Goal: Task Accomplishment & Management: Manage account settings

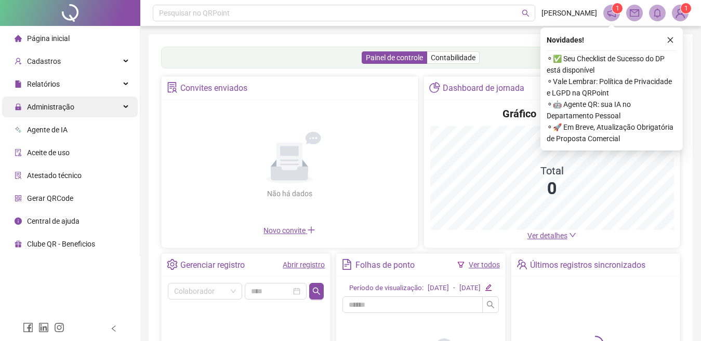
click at [129, 102] on div "Administração" at bounding box center [70, 107] width 136 height 21
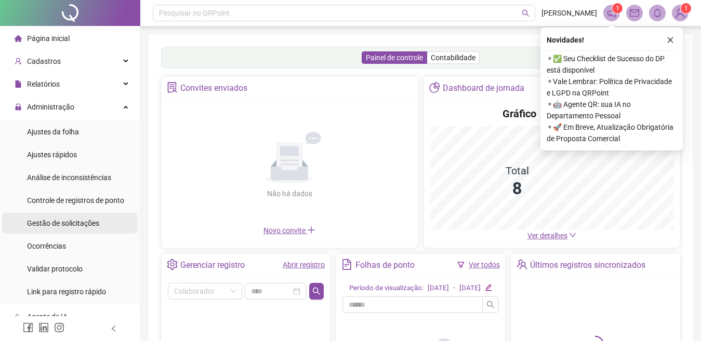
click at [72, 222] on span "Gestão de solicitações" at bounding box center [63, 223] width 72 height 8
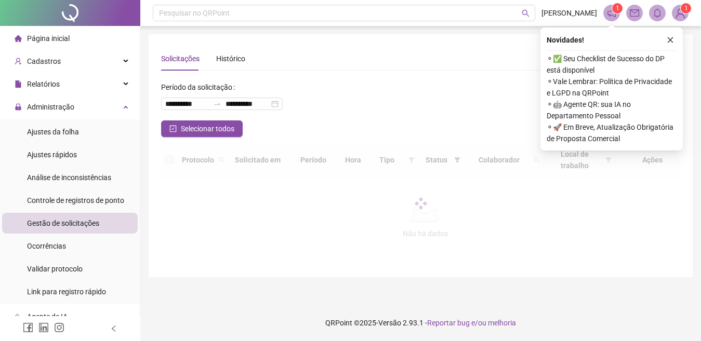
click at [669, 41] on icon "close" at bounding box center [670, 39] width 7 height 7
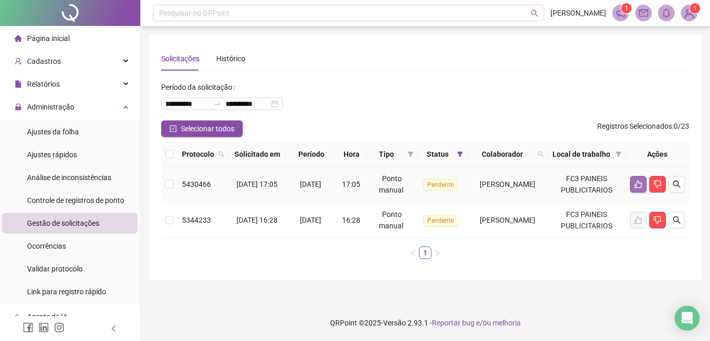
click at [639, 189] on icon "like" at bounding box center [638, 184] width 8 height 8
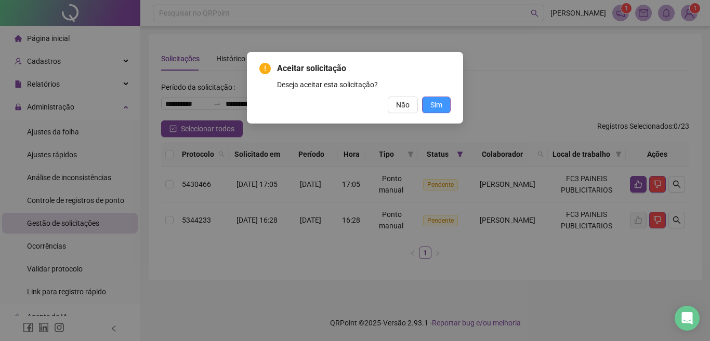
click at [439, 104] on span "Sim" at bounding box center [436, 104] width 12 height 11
click at [434, 107] on div "Aceitar solicitação Deseja aceitar esta solicitação? Não Sim" at bounding box center [355, 170] width 710 height 341
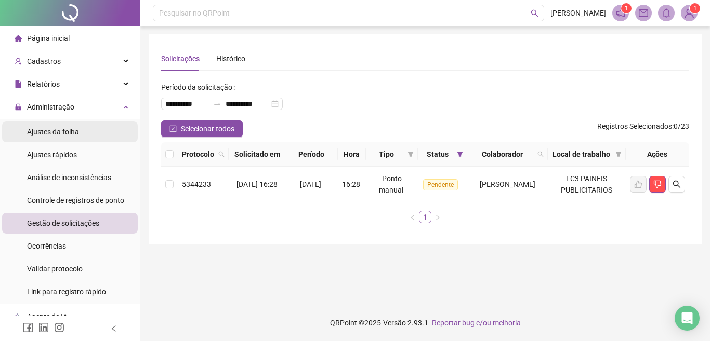
click at [56, 153] on span "Ajustes rápidos" at bounding box center [52, 155] width 50 height 8
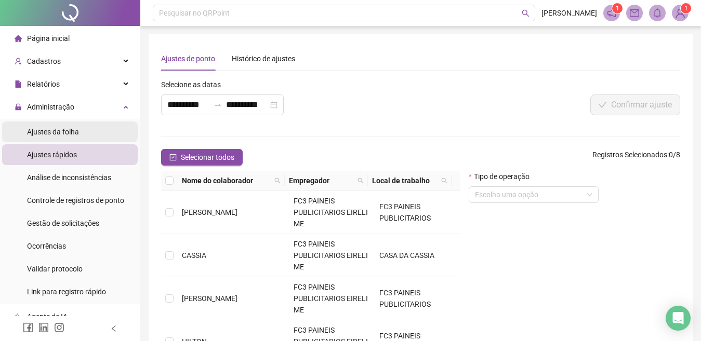
click at [56, 129] on span "Ajustes da folha" at bounding box center [53, 132] width 52 height 8
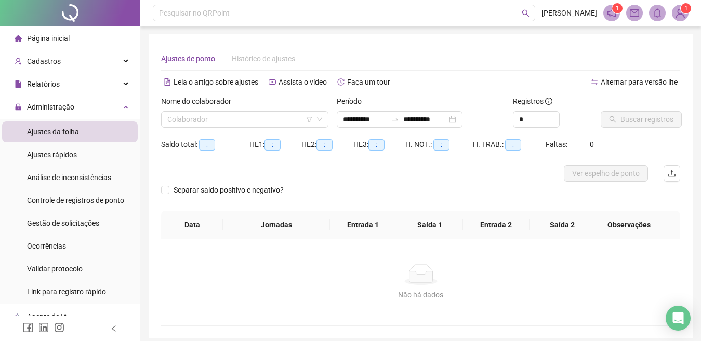
click at [272, 116] on input "search" at bounding box center [240, 120] width 146 height 16
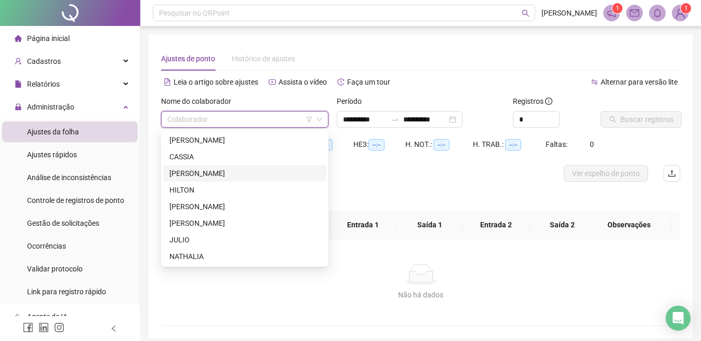
drag, startPoint x: 201, startPoint y: 178, endPoint x: 560, endPoint y: 121, distance: 364.2
click at [201, 178] on div "GUSTAVO" at bounding box center [244, 173] width 151 height 11
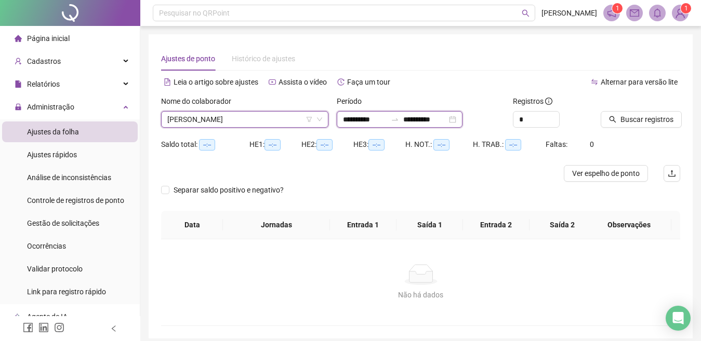
click at [447, 118] on input "**********" at bounding box center [425, 119] width 44 height 11
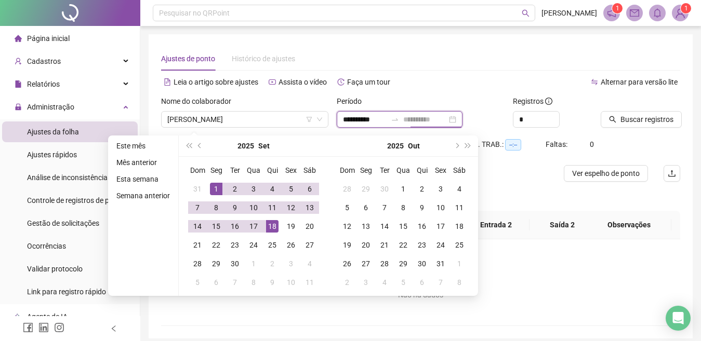
type input "**********"
click at [271, 221] on div "18" at bounding box center [272, 226] width 12 height 12
type input "**********"
click at [644, 116] on span "Buscar registros" at bounding box center [646, 119] width 53 height 11
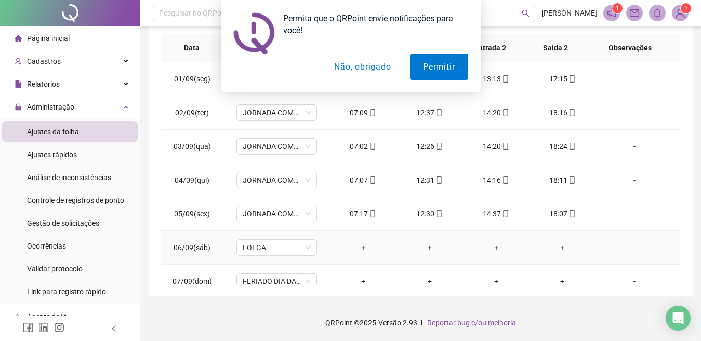
scroll to position [104, 0]
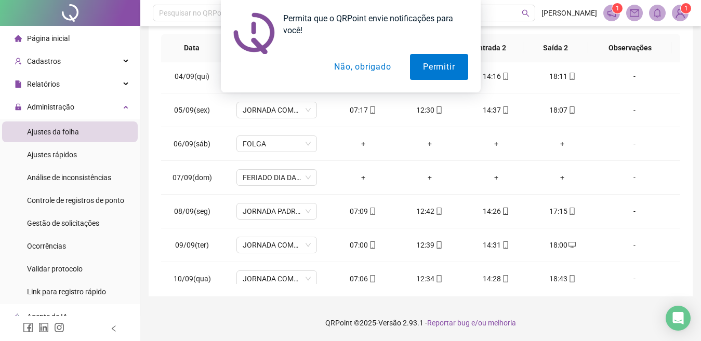
click at [364, 68] on button "Não, obrigado" at bounding box center [362, 67] width 83 height 26
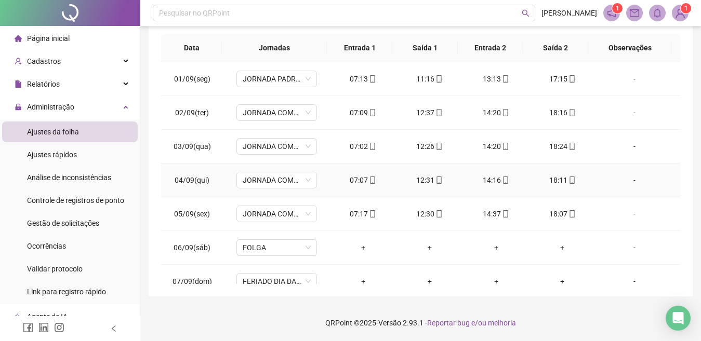
scroll to position [0, 0]
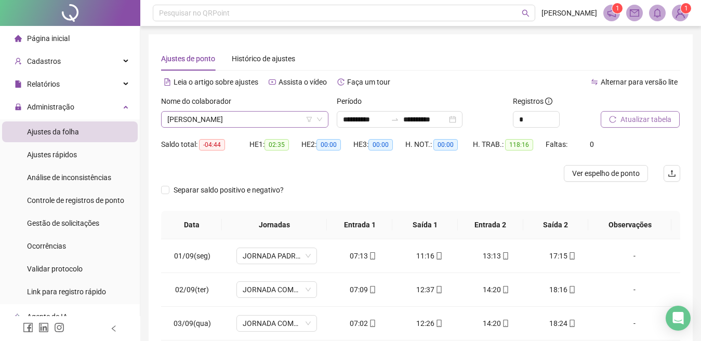
click at [213, 123] on span "GUSTAVO" at bounding box center [244, 120] width 155 height 16
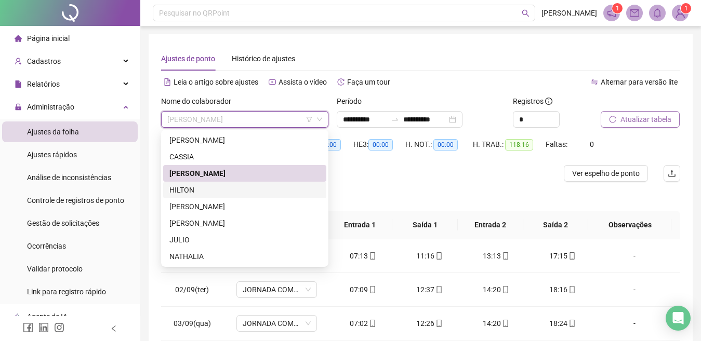
click at [193, 191] on div "HILTON" at bounding box center [244, 189] width 151 height 11
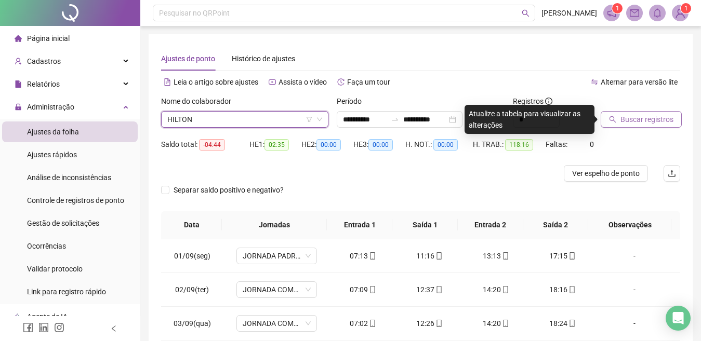
click at [649, 117] on span "Buscar registros" at bounding box center [646, 119] width 53 height 11
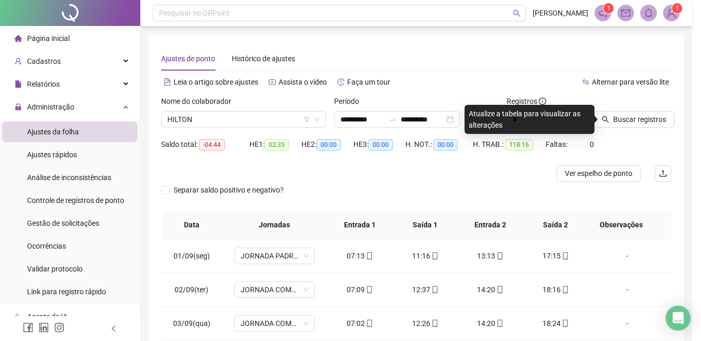
click at [639, 117] on div "Buscando registros Os registros de ponto estão sendo buscados... OK" at bounding box center [350, 170] width 701 height 341
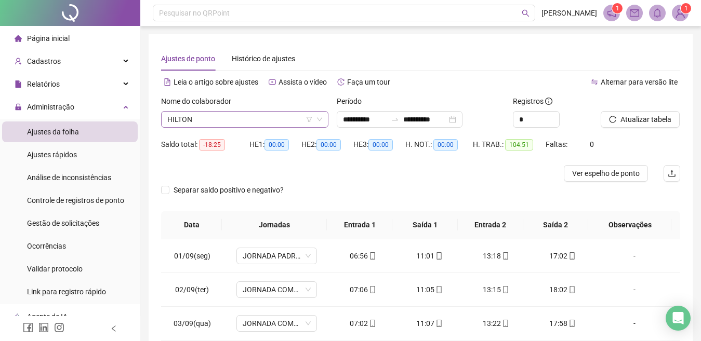
click at [242, 116] on span "HILTON" at bounding box center [244, 120] width 155 height 16
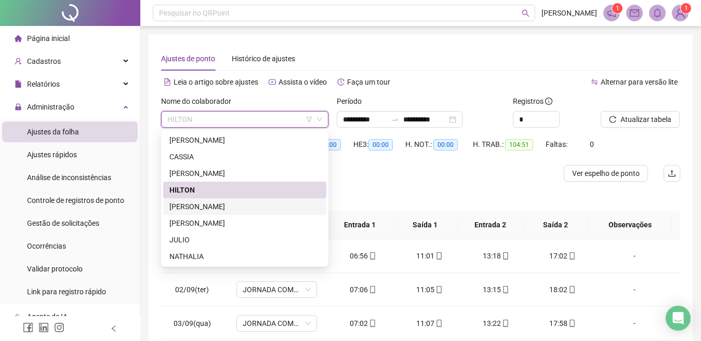
click at [205, 206] on div "JACKSON LEE SIQUEIRA DE LIMA" at bounding box center [244, 206] width 151 height 11
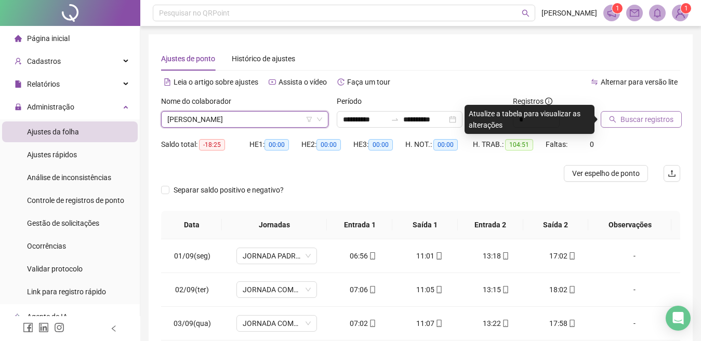
click at [657, 117] on span "Buscar registros" at bounding box center [646, 119] width 53 height 11
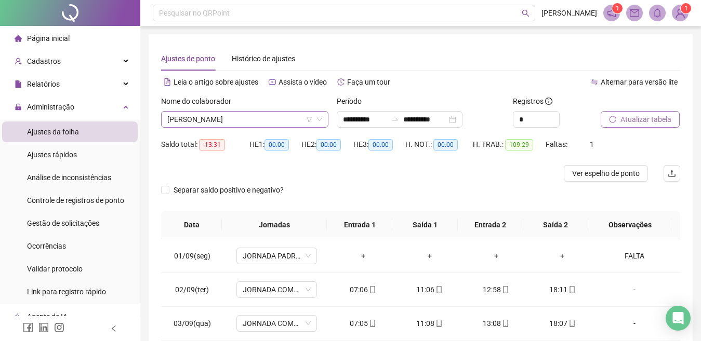
click at [250, 116] on span "JACKSON LEE SIQUEIRA DE LIMA" at bounding box center [244, 120] width 155 height 16
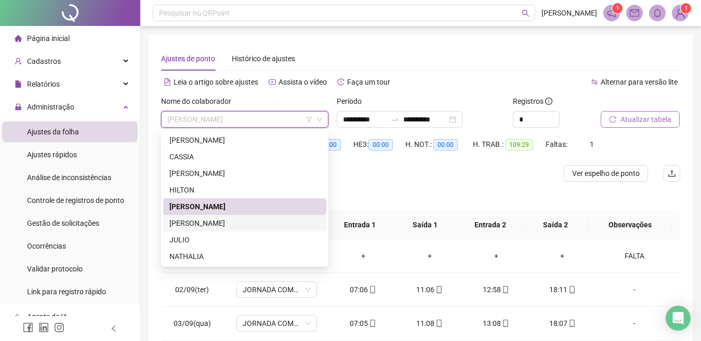
click at [178, 224] on div "JOÃO MARCOS" at bounding box center [244, 223] width 151 height 11
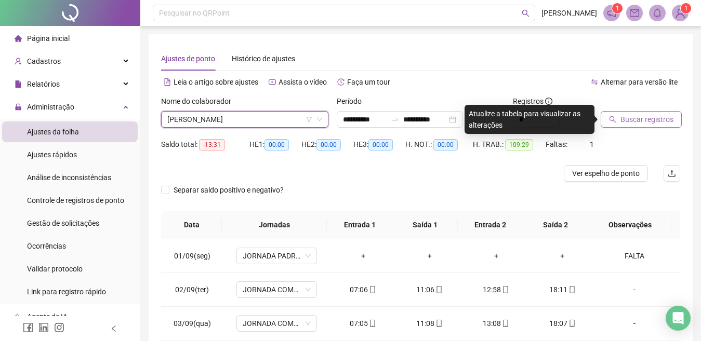
click at [629, 118] on span "Buscar registros" at bounding box center [646, 119] width 53 height 11
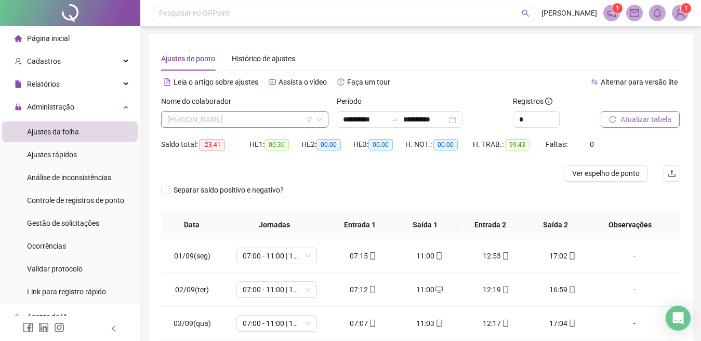
click at [230, 117] on span "JOÃO MARCOS" at bounding box center [244, 120] width 155 height 16
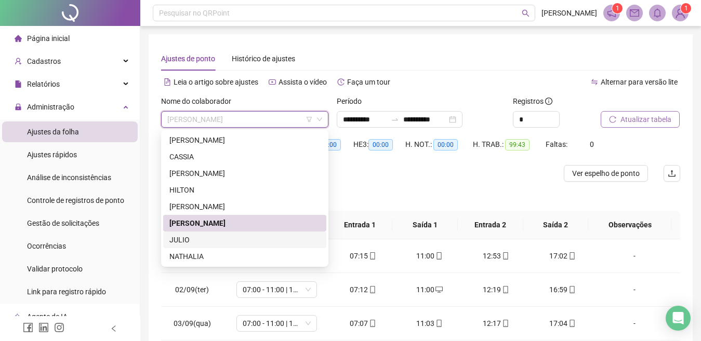
click at [184, 242] on div "JULIO" at bounding box center [244, 239] width 151 height 11
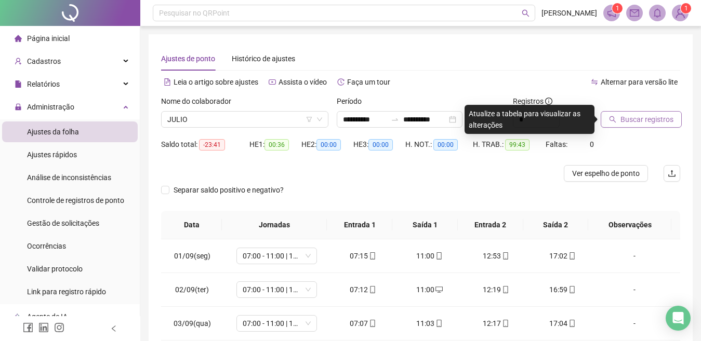
click at [639, 121] on span "Buscar registros" at bounding box center [646, 119] width 53 height 11
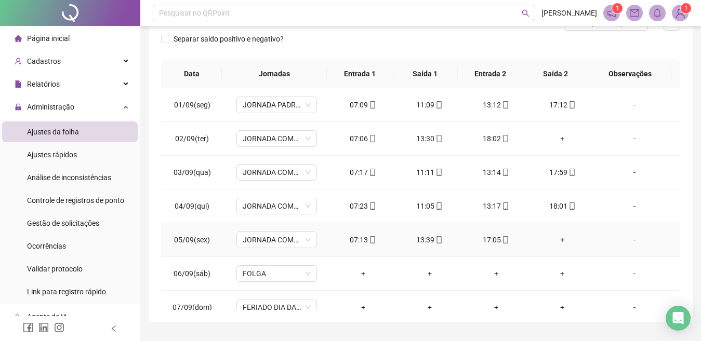
scroll to position [125, 0]
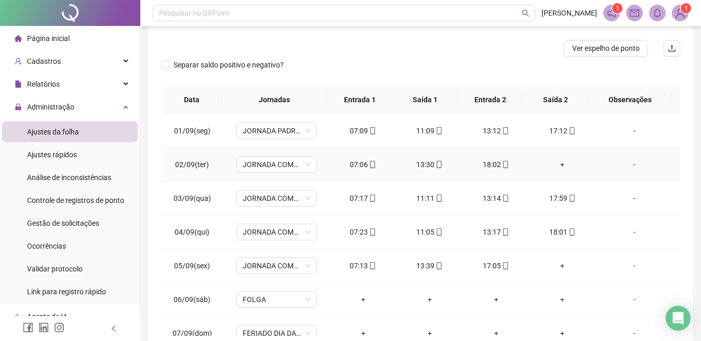
click at [556, 166] on div "+" at bounding box center [563, 164] width 50 height 11
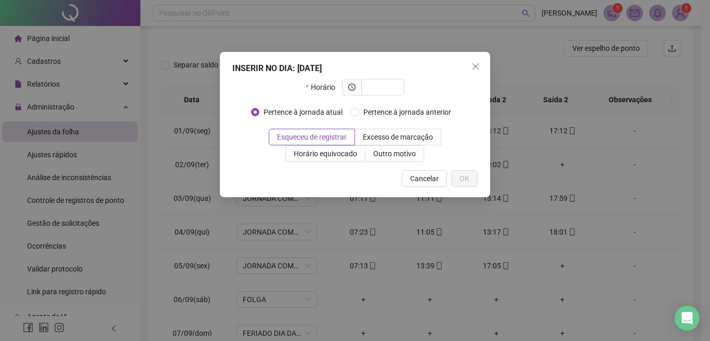
drag, startPoint x: 473, startPoint y: 64, endPoint x: 561, endPoint y: 169, distance: 137.2
click at [472, 64] on icon "close" at bounding box center [475, 66] width 6 height 6
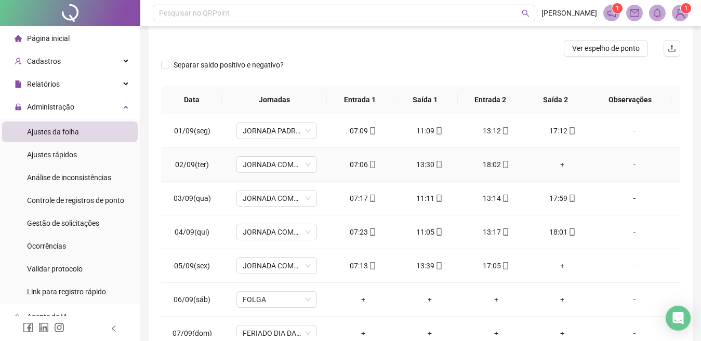
click at [553, 166] on div "+" at bounding box center [563, 164] width 50 height 11
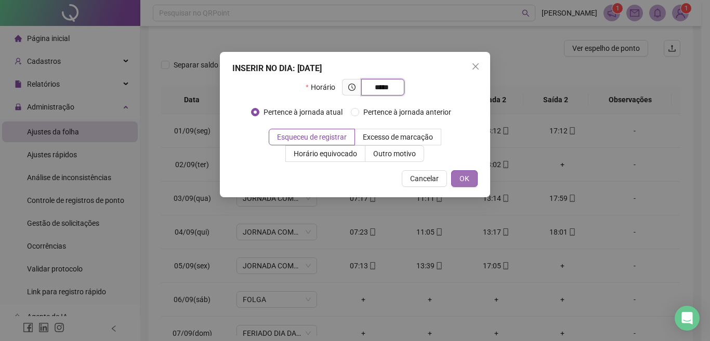
type input "*****"
click at [459, 179] on span "OK" at bounding box center [464, 178] width 10 height 11
click at [460, 176] on span "OK" at bounding box center [464, 178] width 10 height 11
click at [477, 64] on div "INSERIR NO DIA : 02/09/2025 Horário ***** Pertence à jornada atual Pertence à j…" at bounding box center [355, 170] width 710 height 341
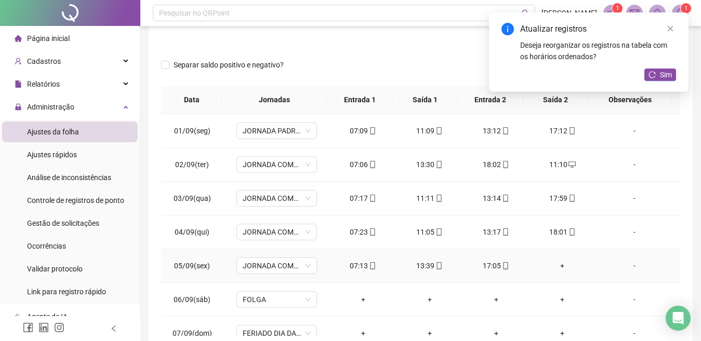
click at [554, 267] on div "+" at bounding box center [563, 265] width 50 height 11
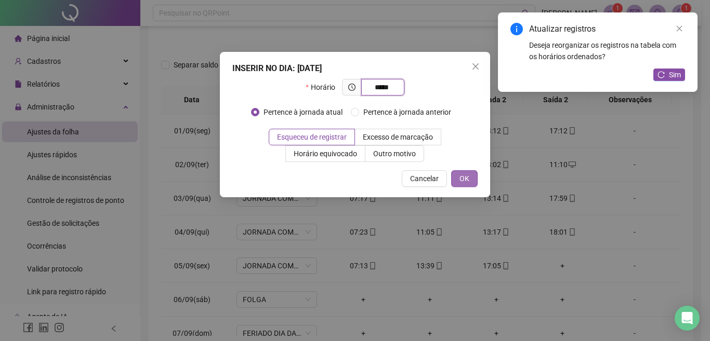
type input "*****"
click at [461, 183] on span "OK" at bounding box center [464, 178] width 10 height 11
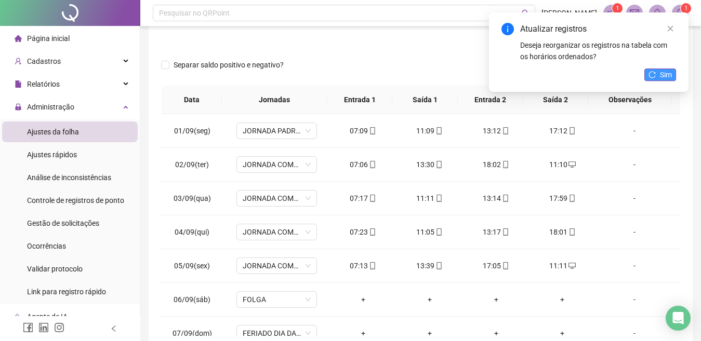
click at [666, 75] on span "Sim" at bounding box center [666, 74] width 12 height 11
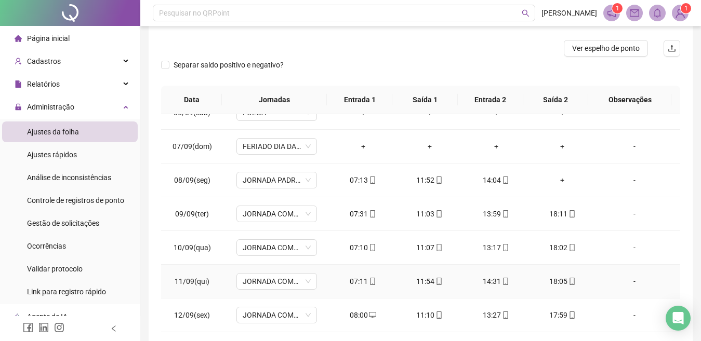
scroll to position [156, 0]
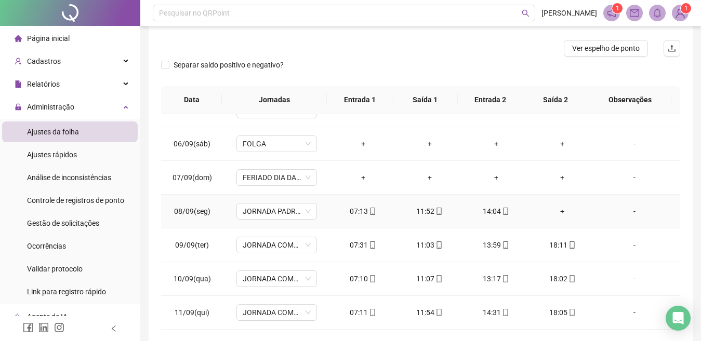
click at [559, 213] on div "+" at bounding box center [563, 211] width 50 height 11
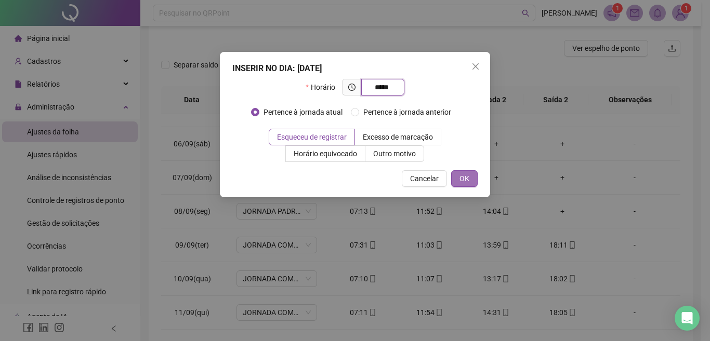
type input "*****"
click at [459, 180] on button "OK" at bounding box center [464, 178] width 27 height 17
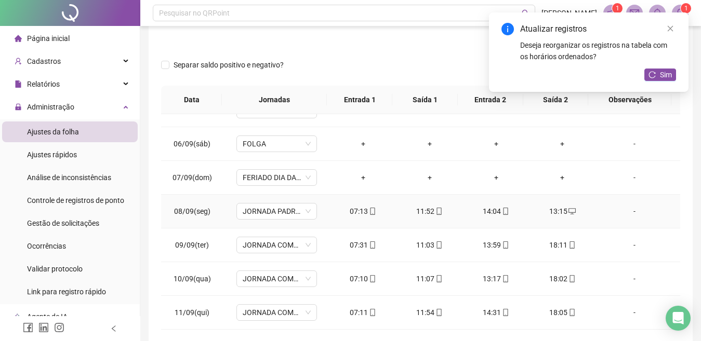
click at [556, 211] on div "13:15" at bounding box center [563, 211] width 50 height 11
type input "**********"
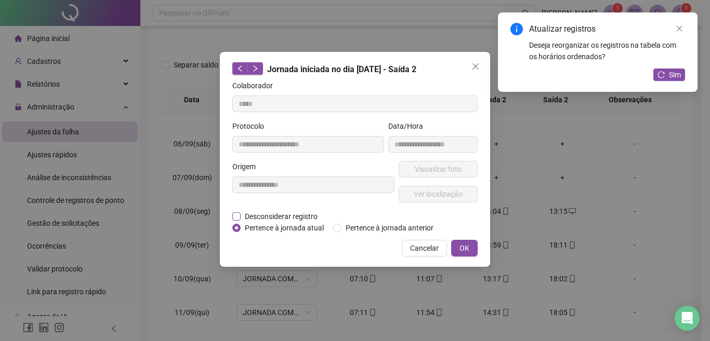
drag, startPoint x: 277, startPoint y: 218, endPoint x: 292, endPoint y: 219, distance: 15.1
click at [278, 218] on span "Desconsiderar registro" at bounding box center [281, 216] width 81 height 11
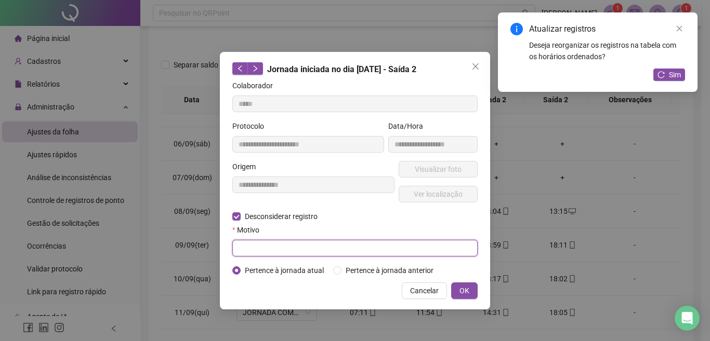
click at [260, 254] on input "text" at bounding box center [354, 248] width 245 height 17
type input "****"
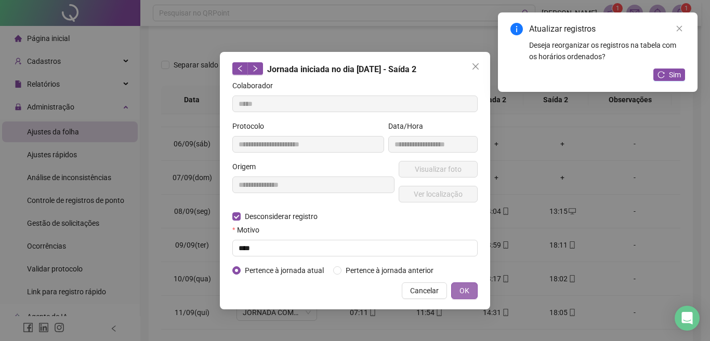
click at [466, 296] on span "OK" at bounding box center [464, 290] width 10 height 11
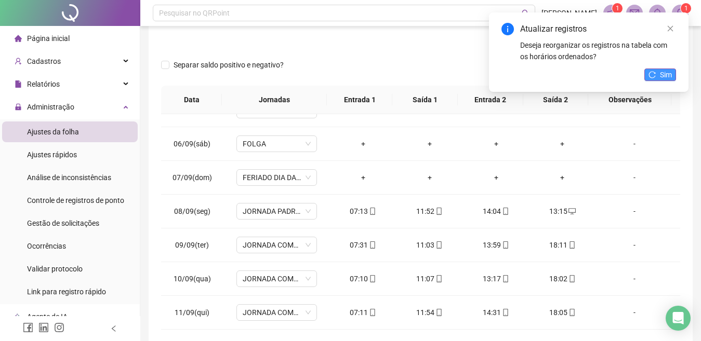
click at [674, 75] on button "Sim" at bounding box center [660, 75] width 32 height 12
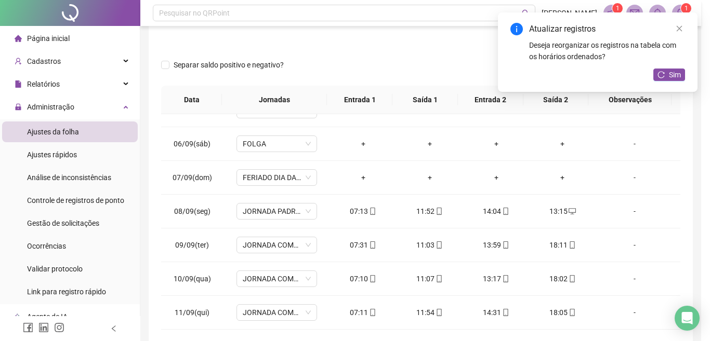
click at [665, 75] on icon "reload" at bounding box center [660, 74] width 7 height 7
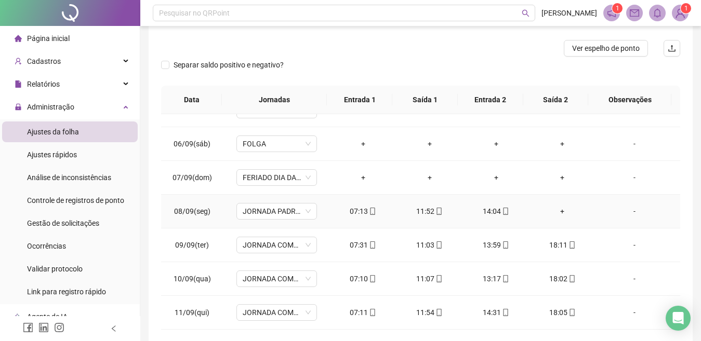
click at [556, 213] on div "+" at bounding box center [563, 211] width 50 height 11
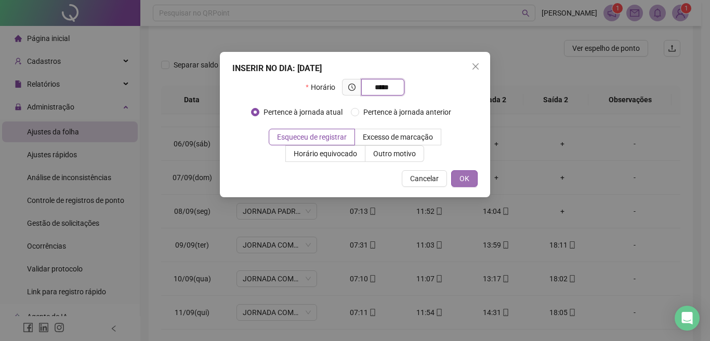
type input "*****"
click at [454, 175] on button "OK" at bounding box center [464, 178] width 27 height 17
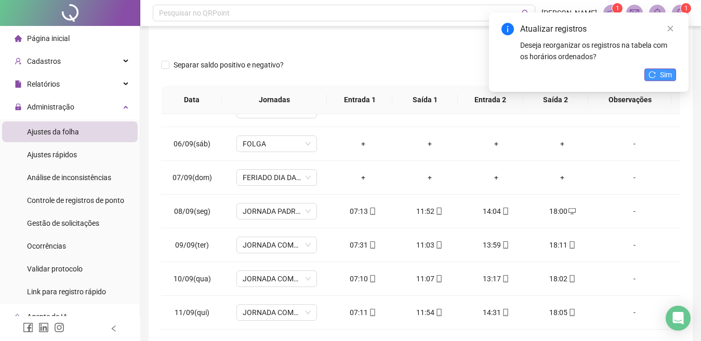
click at [653, 75] on icon "reload" at bounding box center [652, 74] width 7 height 7
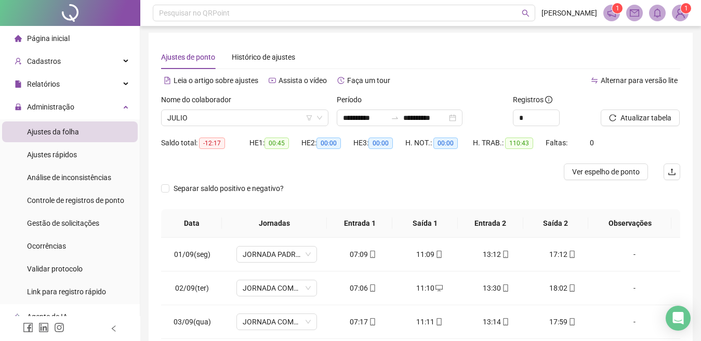
scroll to position [0, 0]
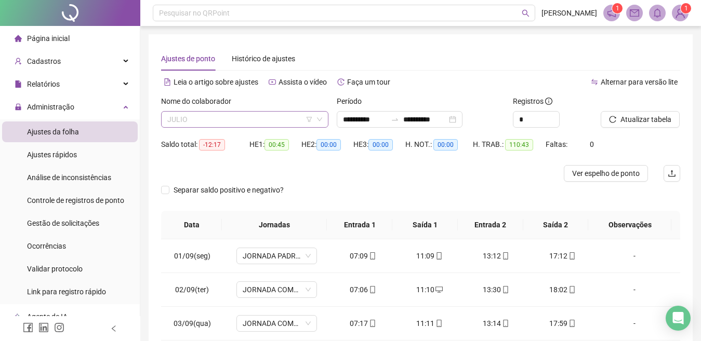
click at [245, 120] on span "JULIO" at bounding box center [244, 120] width 155 height 16
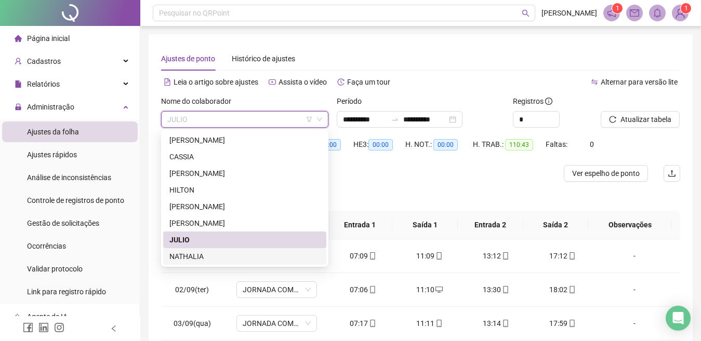
click at [197, 258] on div "NATHALIA" at bounding box center [244, 256] width 151 height 11
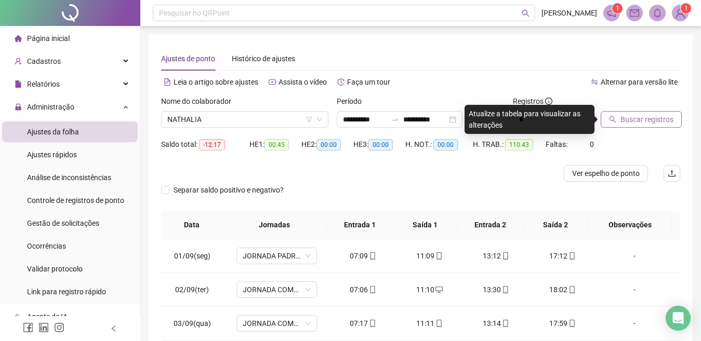
click at [636, 116] on span "Buscar registros" at bounding box center [646, 119] width 53 height 11
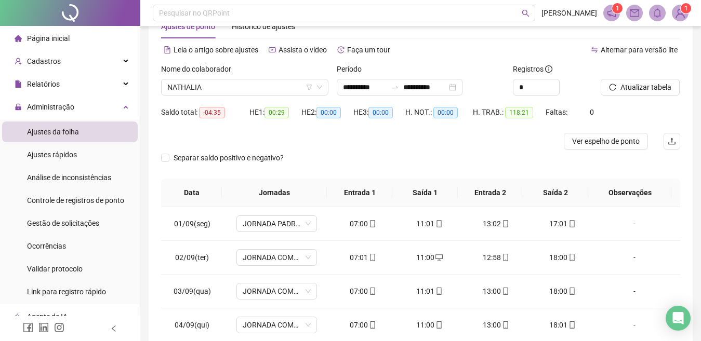
scroll to position [21, 0]
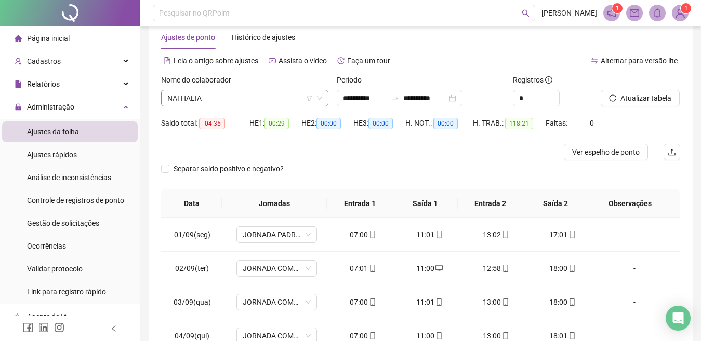
click at [243, 95] on span "NATHALIA" at bounding box center [244, 98] width 155 height 16
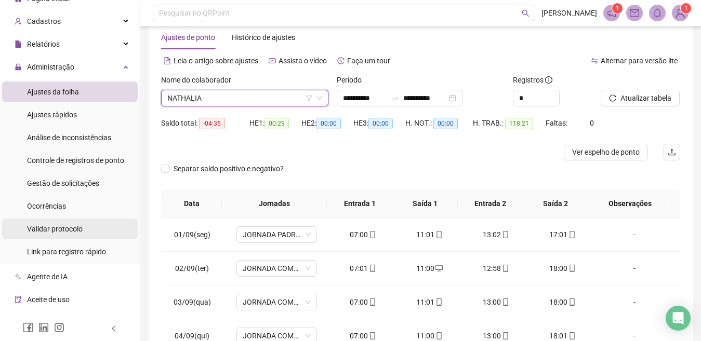
scroll to position [52, 0]
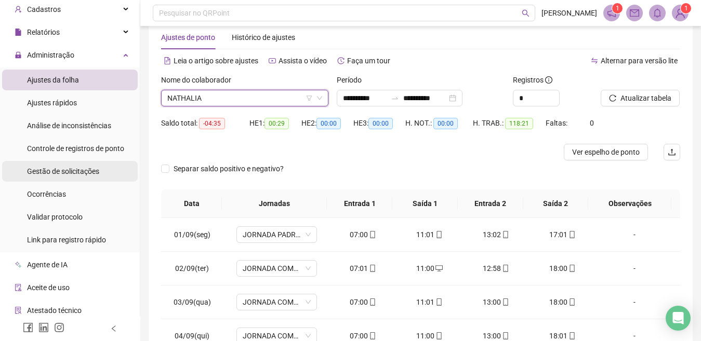
click at [65, 170] on span "Gestão de solicitações" at bounding box center [63, 171] width 72 height 8
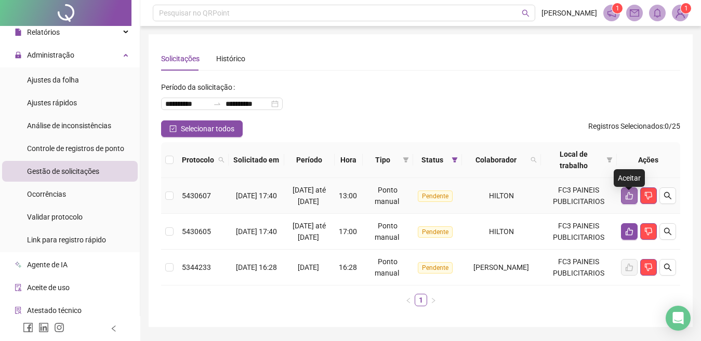
click at [632, 200] on icon "like" at bounding box center [629, 196] width 7 height 8
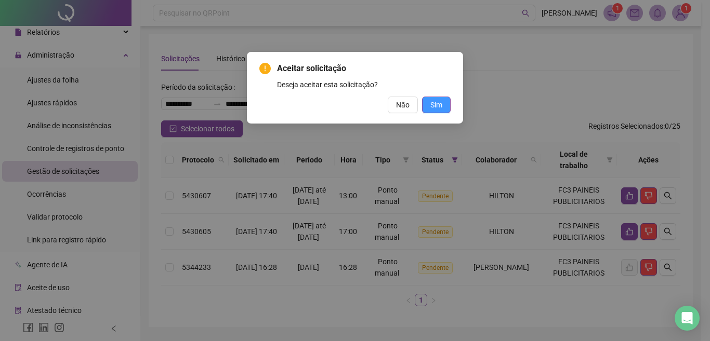
click at [444, 104] on button "Sim" at bounding box center [436, 105] width 29 height 17
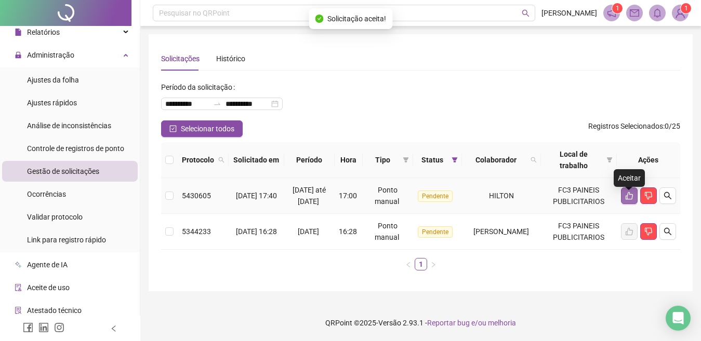
click at [626, 196] on button "button" at bounding box center [629, 196] width 17 height 17
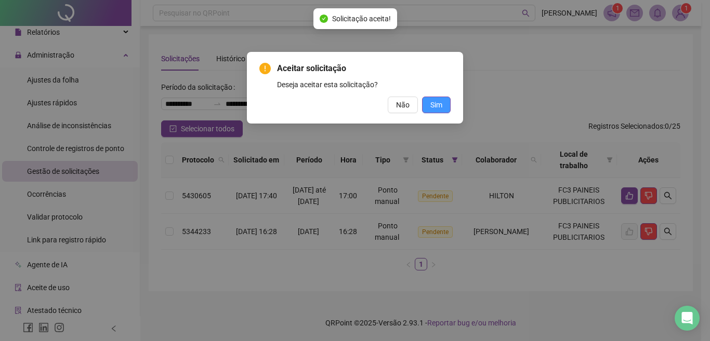
click at [439, 102] on span "Sim" at bounding box center [436, 104] width 12 height 11
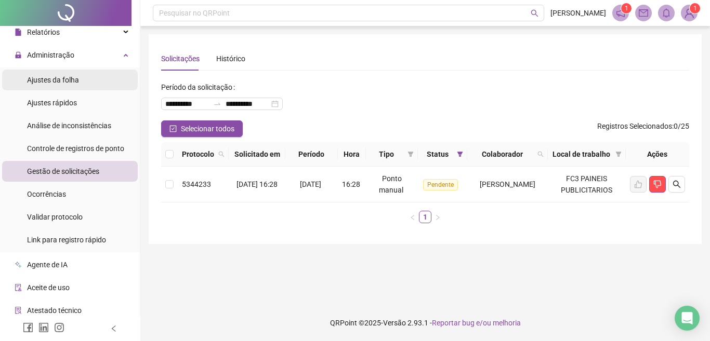
click at [54, 83] on span "Ajustes da folha" at bounding box center [53, 80] width 52 height 8
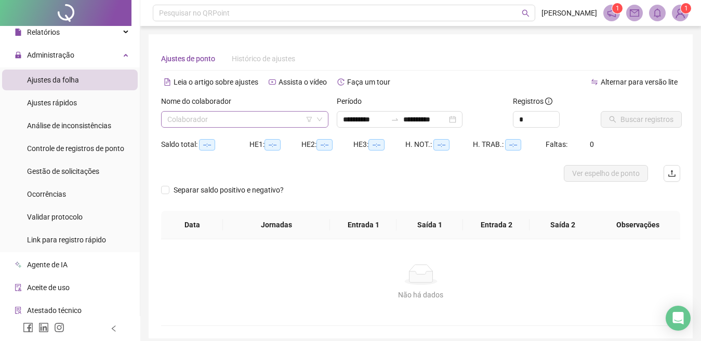
click at [237, 120] on input "search" at bounding box center [240, 120] width 146 height 16
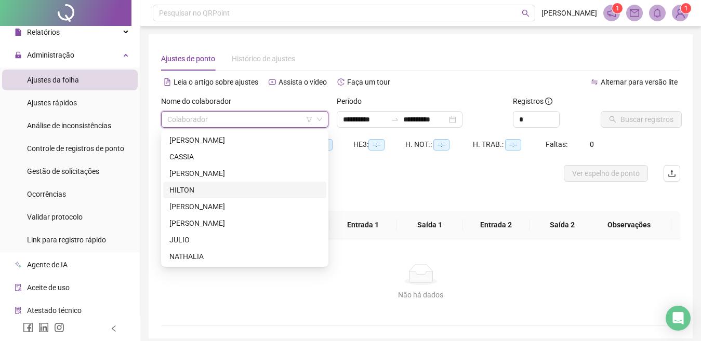
click at [190, 192] on div "HILTON" at bounding box center [244, 189] width 151 height 11
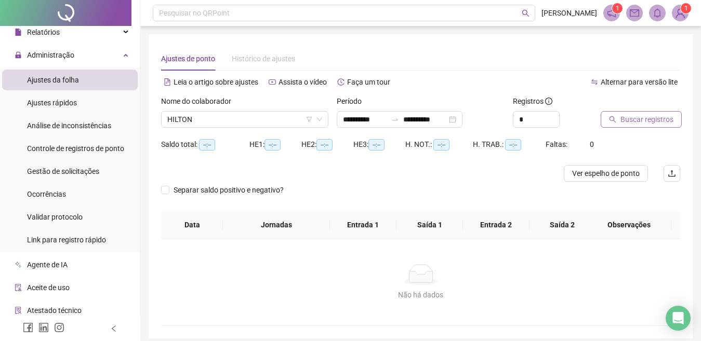
click at [641, 114] on span "Buscar registros" at bounding box center [646, 119] width 53 height 11
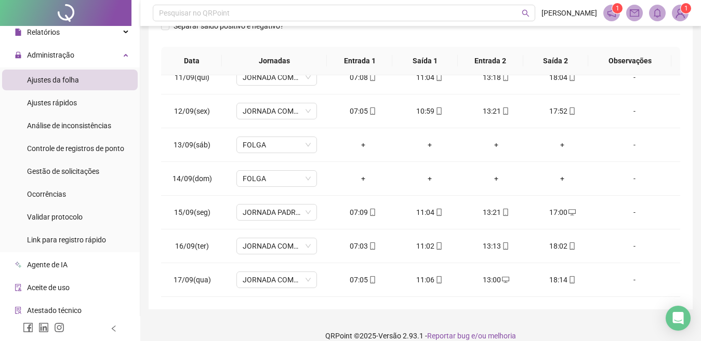
scroll to position [177, 0]
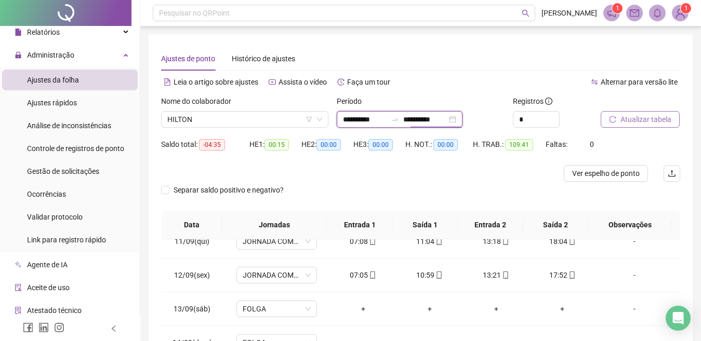
scroll to position [0, 0]
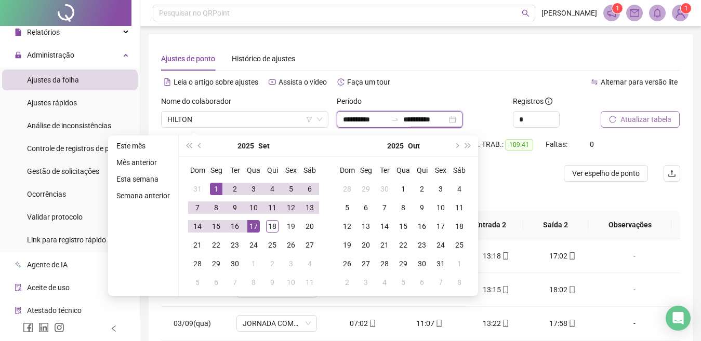
click at [463, 116] on div "**********" at bounding box center [400, 119] width 126 height 17
type input "**********"
click at [268, 227] on div "18" at bounding box center [272, 226] width 12 height 12
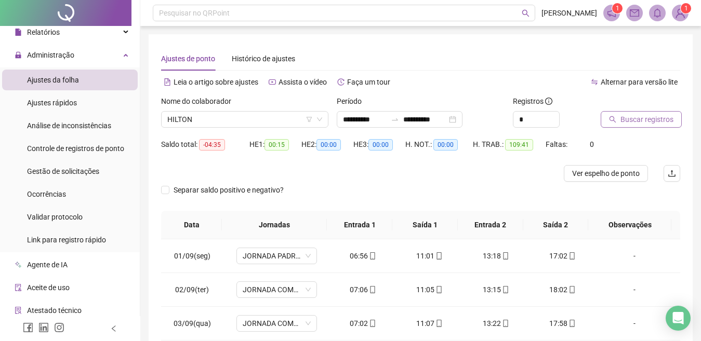
click at [639, 118] on span "Buscar registros" at bounding box center [646, 119] width 53 height 11
click at [230, 121] on span "HILTON" at bounding box center [244, 120] width 155 height 16
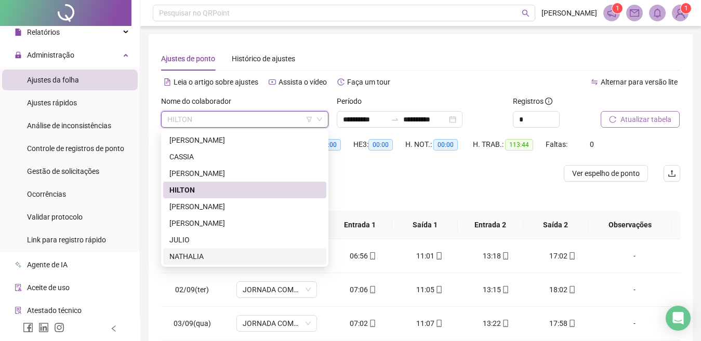
click at [189, 259] on div "NATHALIA" at bounding box center [244, 256] width 151 height 11
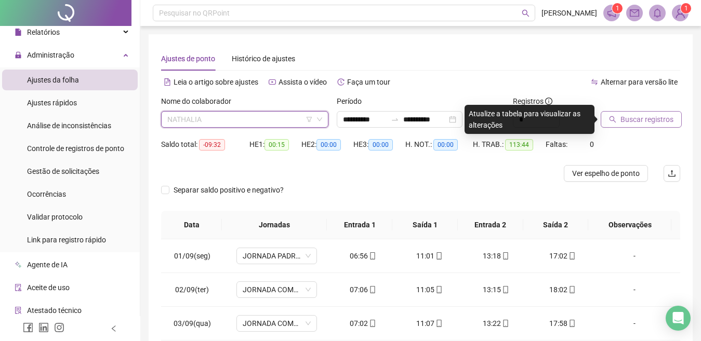
click at [228, 122] on span "NATHALIA" at bounding box center [244, 120] width 155 height 16
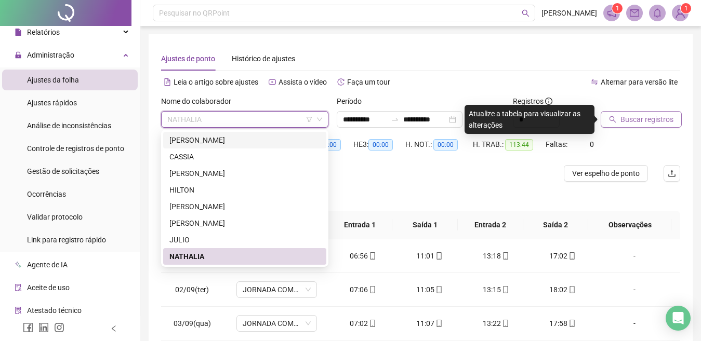
drag, startPoint x: 204, startPoint y: 140, endPoint x: 639, endPoint y: 113, distance: 435.8
click at [204, 140] on div "ALAN SILVARES SANTOS" at bounding box center [244, 140] width 151 height 11
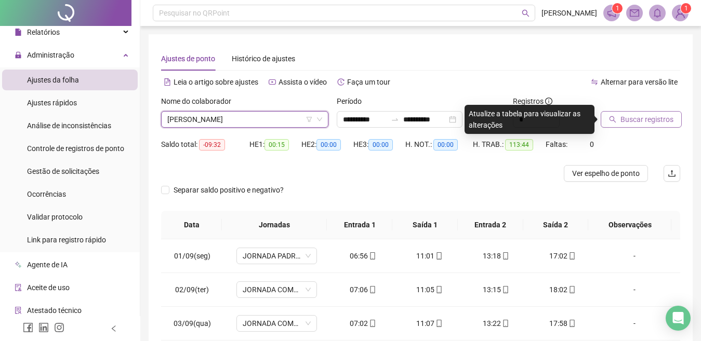
click at [639, 113] on button "Buscar registros" at bounding box center [641, 119] width 81 height 17
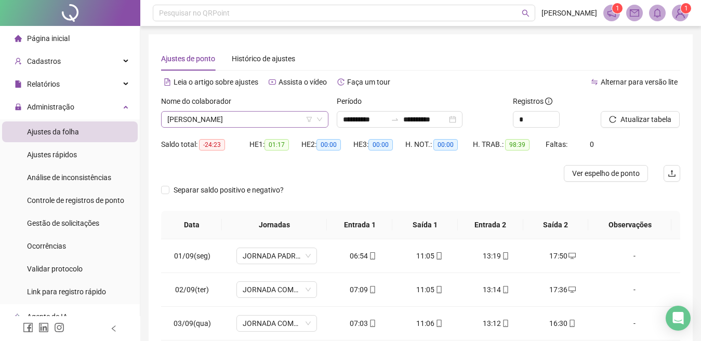
click at [226, 120] on span "ALAN SILVARES SANTOS" at bounding box center [244, 120] width 155 height 16
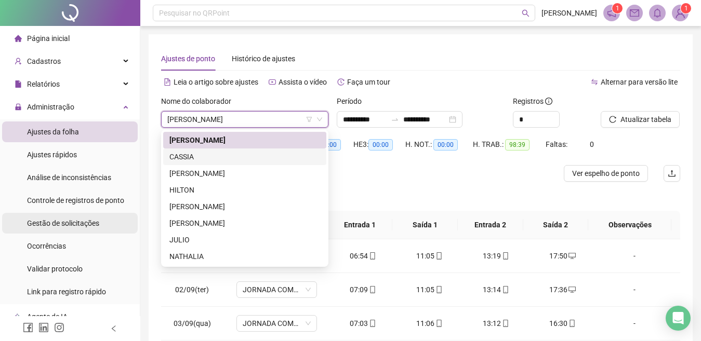
click at [57, 227] on span "Gestão de solicitações" at bounding box center [63, 223] width 72 height 8
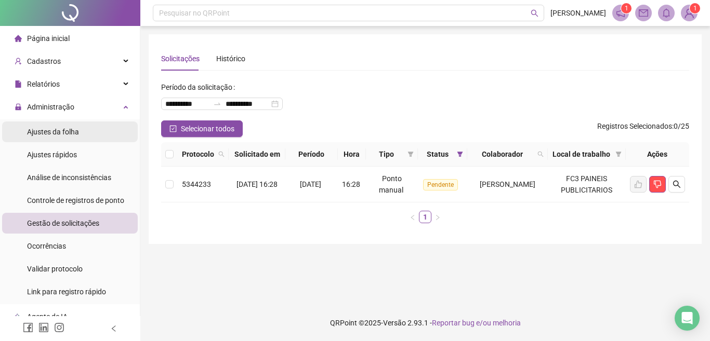
click at [42, 133] on span "Ajustes da folha" at bounding box center [53, 132] width 52 height 8
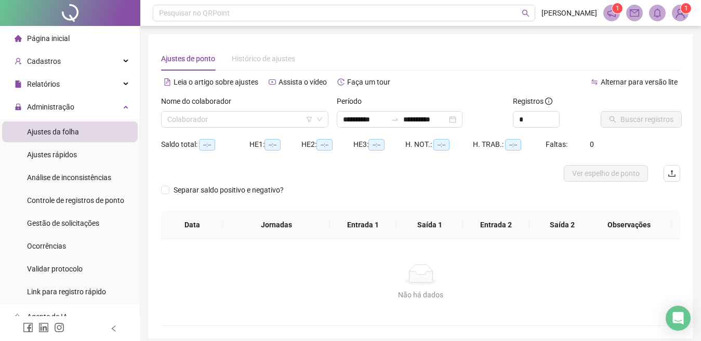
type input "**********"
click at [249, 124] on input "search" at bounding box center [240, 120] width 146 height 16
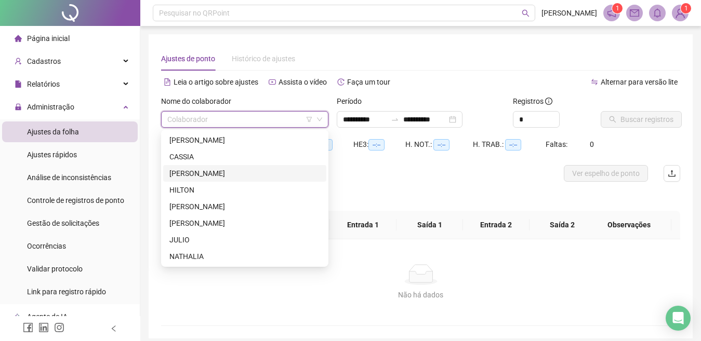
click at [198, 169] on div "GUSTAVO" at bounding box center [244, 173] width 151 height 11
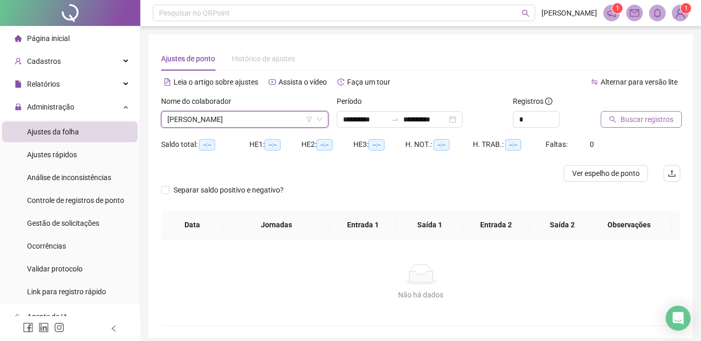
click at [612, 118] on icon "search" at bounding box center [612, 119] width 7 height 7
